Goal: Information Seeking & Learning: Learn about a topic

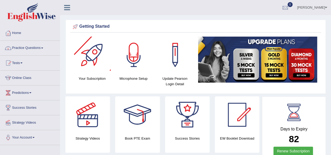
click at [42, 47] on link "Practice Questions" at bounding box center [30, 47] width 60 height 13
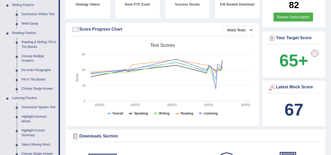
scroll to position [150, 0]
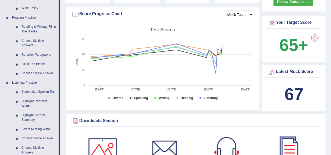
click at [30, 28] on link "Reading & Writing: Fill In The Blanks" at bounding box center [39, 29] width 40 height 14
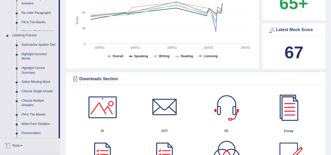
scroll to position [339, 0]
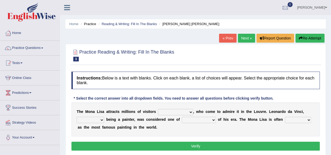
select select "per year"
click at [158, 109] on select "around the year the all year all year round per year" at bounding box center [175, 112] width 35 height 6
drag, startPoint x: 202, startPoint y: 119, endPoint x: 203, endPoint y: 122, distance: 3.5
click at [202, 119] on select "better artists artist the better artist the best artists" at bounding box center [199, 120] width 34 height 6
select select "better artists"
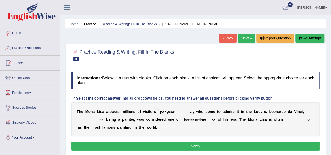
click at [182, 117] on select "better artists artist the better artist the best artists" at bounding box center [199, 120] width 34 height 6
click at [97, 117] on select "rather than as much as as well as as long as" at bounding box center [90, 120] width 27 height 6
select select "rather than"
click at [77, 117] on select "rather than as much as as well as as long as" at bounding box center [90, 120] width 27 height 6
click at [291, 120] on select "classified suggested predicted described" at bounding box center [298, 120] width 26 height 6
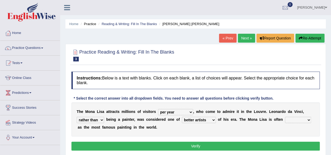
select select "classified"
click at [285, 117] on select "classified suggested predicted described" at bounding box center [298, 120] width 26 height 6
drag, startPoint x: 246, startPoint y: 153, endPoint x: 244, endPoint y: 150, distance: 4.7
click at [244, 150] on div "Instructions: Below is a text with blanks. Click on each blank, a list of choic…" at bounding box center [195, 112] width 251 height 86
click at [243, 148] on button "Verify" at bounding box center [195, 146] width 249 height 9
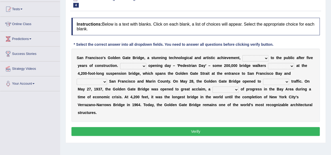
click at [260, 57] on select "opens closes appears equals" at bounding box center [256, 58] width 26 height 6
select select "opens"
click at [243, 55] on select "opens closes appears equals" at bounding box center [256, 58] width 26 height 6
click at [133, 65] on select "On During Since When" at bounding box center [133, 66] width 26 height 6
select select "On"
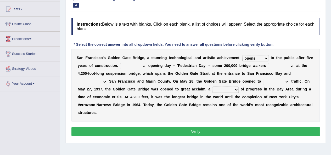
click at [120, 63] on select "On During Since When" at bounding box center [133, 66] width 26 height 6
click at [288, 66] on select "stationed looked marveled laughed" at bounding box center [281, 66] width 26 height 6
click at [268, 63] on select "stationed looked marveled laughed" at bounding box center [281, 66] width 26 height 6
drag, startPoint x: 281, startPoint y: 63, endPoint x: 280, endPoint y: 68, distance: 5.5
click at [281, 62] on div "S a n F r a n c i s c o ' s G o l d e n G a t e B r i d g e , a s t u n n i n g…" at bounding box center [195, 85] width 249 height 73
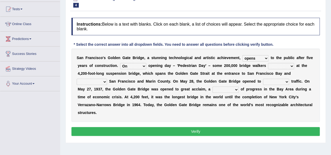
select select "stationed"
click at [268, 63] on select "stationed looked marveled laughed" at bounding box center [281, 66] width 26 height 6
click at [278, 85] on div "S a n F r a n c i s c o ' s G o l d e n G a t e B r i d g e , a s t u n n i n g…" at bounding box center [195, 85] width 249 height 73
click at [277, 80] on select "aquatic vehicular airborne watertight" at bounding box center [276, 82] width 26 height 6
select select "aquatic"
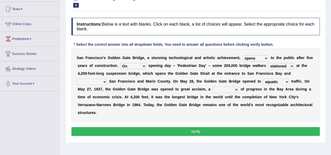
click at [263, 79] on select "aquatic vehicular airborne watertight" at bounding box center [276, 82] width 26 height 6
click at [218, 87] on select "denial symbol technique yield" at bounding box center [226, 90] width 26 height 6
select select "symbol"
click at [213, 87] on select "denial symbol technique yield" at bounding box center [226, 90] width 26 height 6
click at [101, 80] on select "separates connects channels differentiates" at bounding box center [92, 82] width 30 height 6
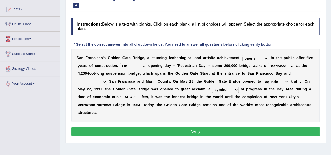
select select "separates"
click at [77, 79] on select "separates connects channels differentiates" at bounding box center [92, 82] width 30 height 6
click at [210, 132] on button "Verify" at bounding box center [195, 131] width 249 height 9
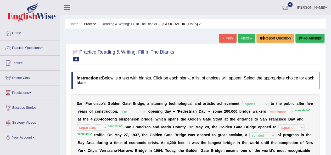
click at [247, 37] on link "Next »" at bounding box center [246, 38] width 17 height 9
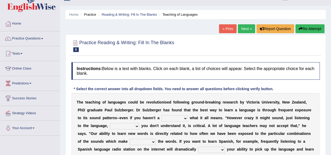
scroll to position [3, 0]
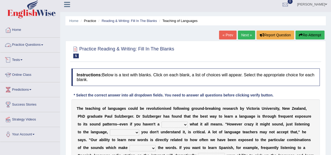
click at [19, 46] on link "Practice Questions" at bounding box center [30, 44] width 60 height 13
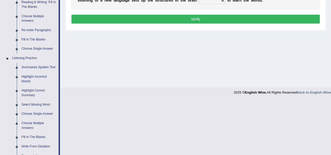
scroll to position [171, 0]
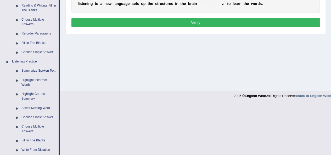
click at [23, 43] on link "Fill In The Blanks" at bounding box center [39, 42] width 40 height 9
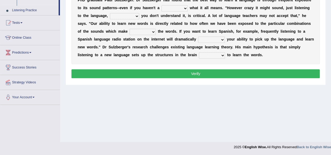
scroll to position [64, 0]
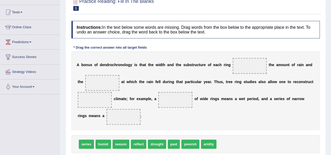
scroll to position [57, 0]
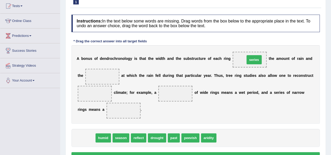
drag, startPoint x: 85, startPoint y: 139, endPoint x: 253, endPoint y: 60, distance: 185.2
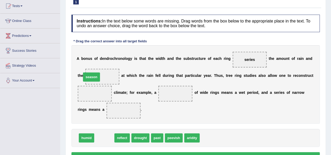
drag, startPoint x: 101, startPoint y: 138, endPoint x: 92, endPoint y: 77, distance: 62.1
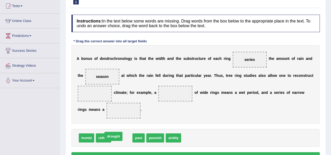
drag, startPoint x: 120, startPoint y: 140, endPoint x: 113, endPoint y: 140, distance: 7.3
drag, startPoint x: 133, startPoint y: 139, endPoint x: 109, endPoint y: 115, distance: 33.2
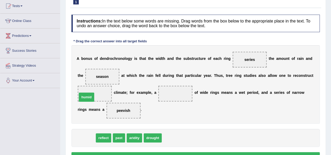
drag, startPoint x: 85, startPoint y: 137, endPoint x: 85, endPoint y: 96, distance: 40.9
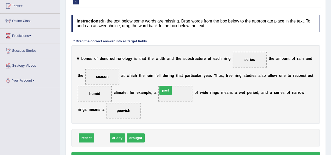
drag, startPoint x: 99, startPoint y: 139, endPoint x: 163, endPoint y: 91, distance: 79.7
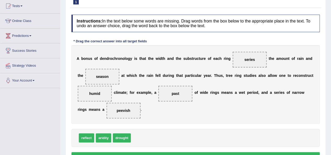
click at [194, 153] on button "Verify" at bounding box center [195, 156] width 249 height 9
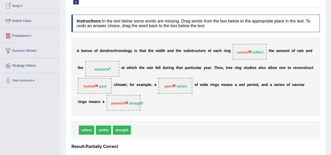
scroll to position [0, 0]
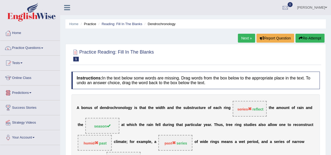
click at [43, 47] on link "Practice Questions" at bounding box center [30, 47] width 60 height 13
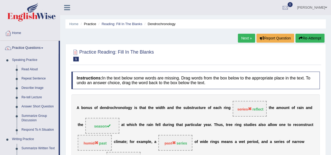
scroll to position [77, 0]
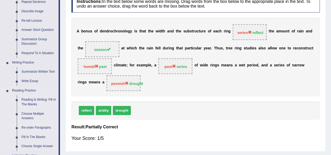
click at [31, 129] on link "Re-order Paragraphs" at bounding box center [39, 127] width 40 height 9
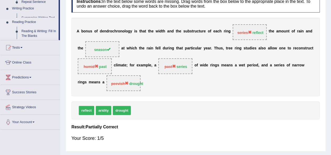
scroll to position [74, 0]
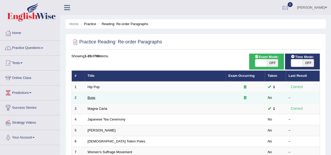
click at [93, 97] on link "Bugs" at bounding box center [92, 98] width 8 height 4
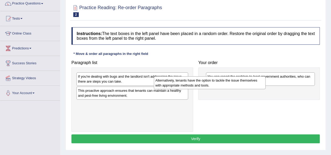
drag, startPoint x: 166, startPoint y: 95, endPoint x: 251, endPoint y: 82, distance: 86.8
click at [251, 83] on div "Alternatively, tenants have the option to tackle the issue themselves with appr…" at bounding box center [210, 82] width 112 height 13
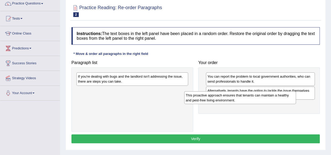
drag, startPoint x: 132, startPoint y: 97, endPoint x: 258, endPoint y: 100, distance: 126.0
click at [258, 101] on div "This proactive approach ensures that tenants can maintain a healthy and pest-fr…" at bounding box center [240, 97] width 112 height 13
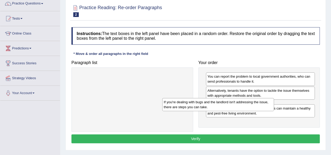
drag, startPoint x: 144, startPoint y: 79, endPoint x: 251, endPoint y: 111, distance: 112.0
click at [251, 111] on div "If you're dealing with bugs and the landlord isn't addressing the issue, there …" at bounding box center [218, 104] width 112 height 13
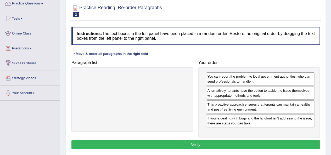
click at [235, 143] on button "Verify" at bounding box center [195, 144] width 249 height 9
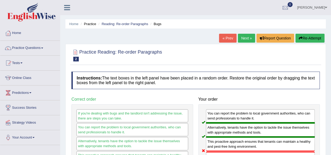
click at [245, 38] on link "Next »" at bounding box center [246, 38] width 17 height 9
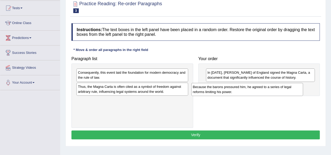
drag, startPoint x: 175, startPoint y: 82, endPoint x: 266, endPoint y: 87, distance: 90.3
click at [266, 87] on div "Because the barons pressured him, he agreed to a series of legal reforms limiti…" at bounding box center [247, 89] width 112 height 13
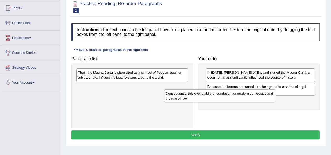
drag, startPoint x: 169, startPoint y: 79, endPoint x: 275, endPoint y: 100, distance: 107.6
click at [269, 100] on div "Consequently, this event laid the foundation for modern democracy and the rule …" at bounding box center [220, 96] width 112 height 13
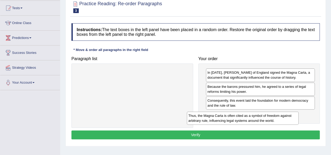
drag, startPoint x: 149, startPoint y: 75, endPoint x: 259, endPoint y: 118, distance: 118.7
click at [259, 118] on div "Thus, the Magna Carta is often cited as a symbol of freedom against arbitrary r…" at bounding box center [243, 118] width 112 height 13
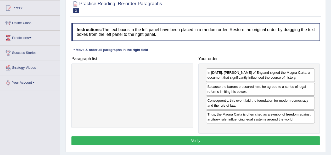
click at [236, 139] on button "Verify" at bounding box center [195, 140] width 249 height 9
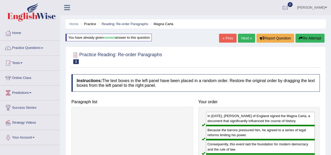
click at [248, 36] on link "Next »" at bounding box center [246, 38] width 17 height 9
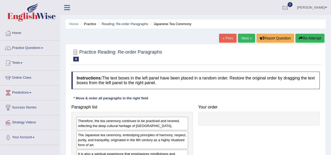
scroll to position [68, 0]
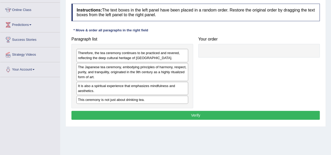
click at [331, 85] on html "Toggle navigation Home Practice Questions Speaking Practice Read Aloud Repeat S…" at bounding box center [165, 9] width 331 height 155
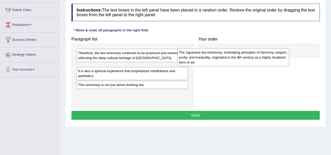
drag, startPoint x: 129, startPoint y: 80, endPoint x: 239, endPoint y: 63, distance: 111.0
click at [238, 63] on div "The Japanese tea ceremony, embodying principles of harmony, respect, purity, an…" at bounding box center [234, 57] width 112 height 18
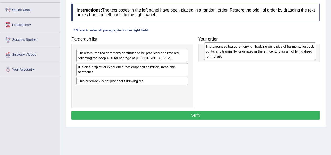
drag, startPoint x: 149, startPoint y: 69, endPoint x: 267, endPoint y: 48, distance: 120.0
click at [277, 49] on div "The Japanese tea ceremony, embodying principles of harmony, respect, purity, an…" at bounding box center [260, 51] width 112 height 18
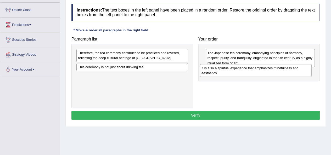
drag, startPoint x: 178, startPoint y: 70, endPoint x: 255, endPoint y: 70, distance: 77.3
click at [255, 70] on div "It is also a spiritual experience that emphasizes mindfulness and aesthetics." at bounding box center [256, 70] width 112 height 13
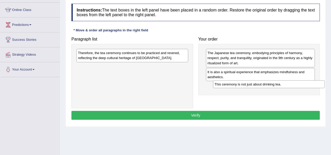
drag, startPoint x: 179, startPoint y: 76, endPoint x: 273, endPoint y: 83, distance: 94.0
click at [273, 83] on div "This ceremony is not just about drinking tea." at bounding box center [269, 84] width 112 height 8
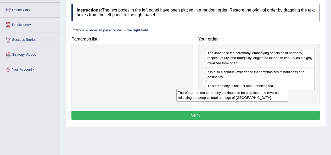
drag, startPoint x: 153, startPoint y: 58, endPoint x: 256, endPoint y: 97, distance: 110.6
click at [256, 97] on div "Therefore, the tea ceremony continues to be practiced and revered, reflecting t…" at bounding box center [233, 95] width 112 height 13
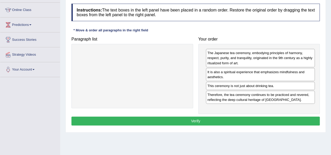
click at [215, 120] on button "Verify" at bounding box center [195, 121] width 249 height 9
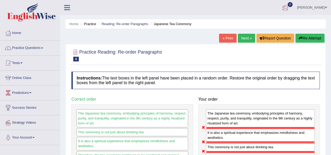
click at [249, 38] on link "Next »" at bounding box center [246, 38] width 17 height 9
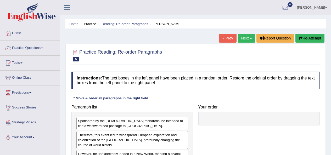
click at [331, 74] on html "Toggle navigation Home Practice Questions Speaking Practice Read Aloud Repeat S…" at bounding box center [165, 77] width 331 height 155
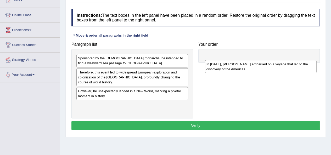
drag, startPoint x: 120, startPoint y: 104, endPoint x: 248, endPoint y: 63, distance: 134.8
click at [248, 63] on div "In [DATE], [PERSON_NAME] embarked on a voyage that led to the discovery of the …" at bounding box center [261, 66] width 112 height 13
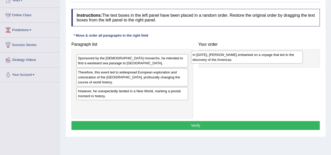
drag, startPoint x: 165, startPoint y: 105, endPoint x: 261, endPoint y: 56, distance: 108.5
click at [261, 56] on div "In [DATE], [PERSON_NAME] embarked on a voyage that led to the discovery of the …" at bounding box center [247, 57] width 112 height 13
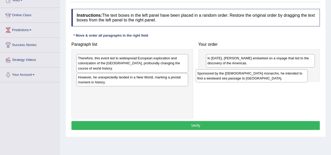
drag, startPoint x: 215, startPoint y: 74, endPoint x: 276, endPoint y: 79, distance: 61.0
click at [276, 79] on div "Sponsored by the [DEMOGRAPHIC_DATA] monarchs, he intended to find a westward se…" at bounding box center [252, 75] width 112 height 13
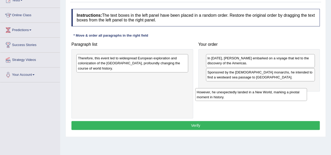
drag, startPoint x: 133, startPoint y: 78, endPoint x: 254, endPoint y: 88, distance: 122.1
click at [254, 88] on div "However, he unexpectedly landed in a New World, marking a pivotal moment in his…" at bounding box center [251, 94] width 112 height 13
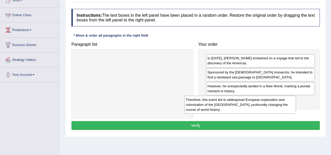
drag, startPoint x: 130, startPoint y: 63, endPoint x: 245, endPoint y: 104, distance: 121.5
click at [245, 104] on div "Therefore, this event led to widespread European exploration and colonization o…" at bounding box center [240, 105] width 112 height 18
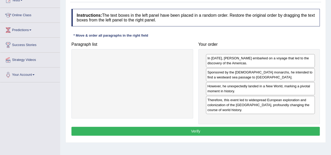
click at [205, 130] on button "Verify" at bounding box center [195, 131] width 249 height 9
